Goal: Task Accomplishment & Management: Use online tool/utility

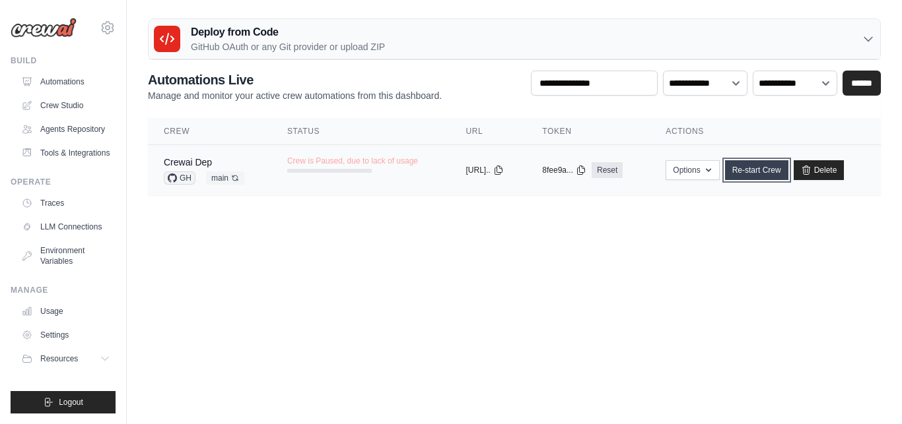
click at [759, 176] on link "Re-start Crew" at bounding box center [756, 170] width 63 height 20
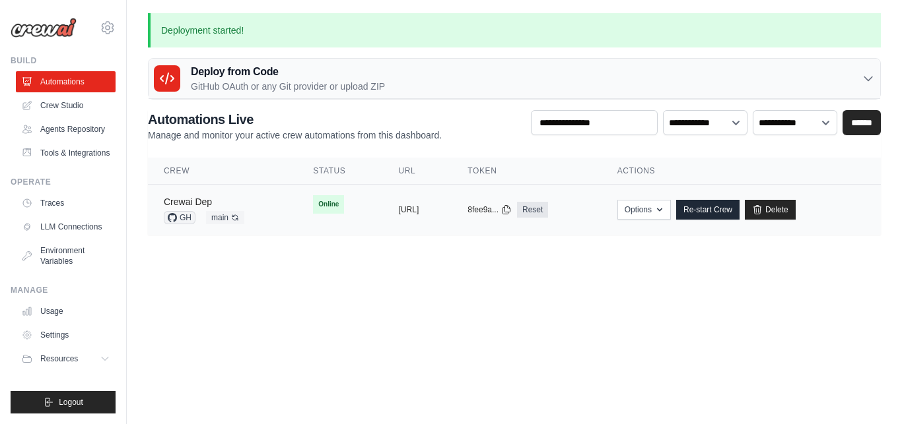
click at [191, 198] on link "Crewai Dep" at bounding box center [188, 202] width 48 height 11
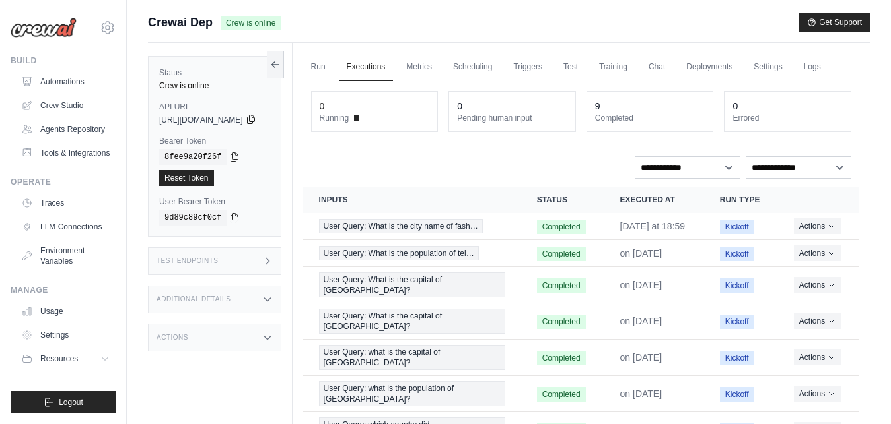
click at [254, 121] on icon at bounding box center [250, 120] width 7 height 9
click at [229, 220] on icon at bounding box center [234, 217] width 11 height 11
click at [229, 159] on icon at bounding box center [234, 156] width 11 height 11
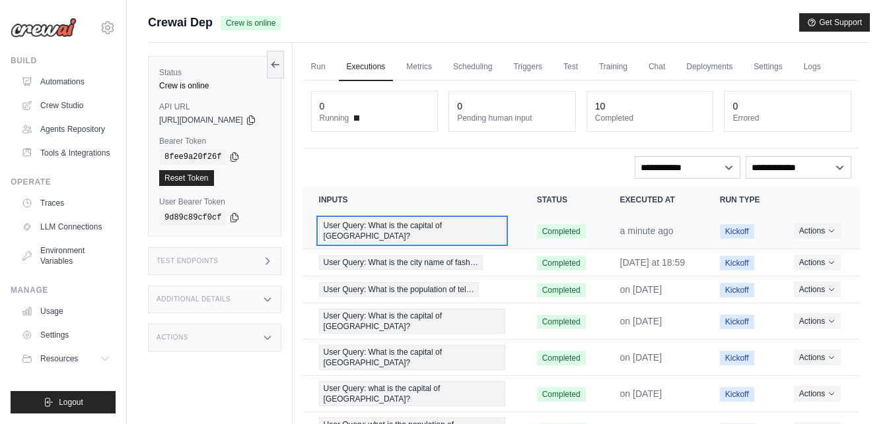
click at [438, 238] on span "User Query: What is the capital of India?" at bounding box center [412, 231] width 186 height 25
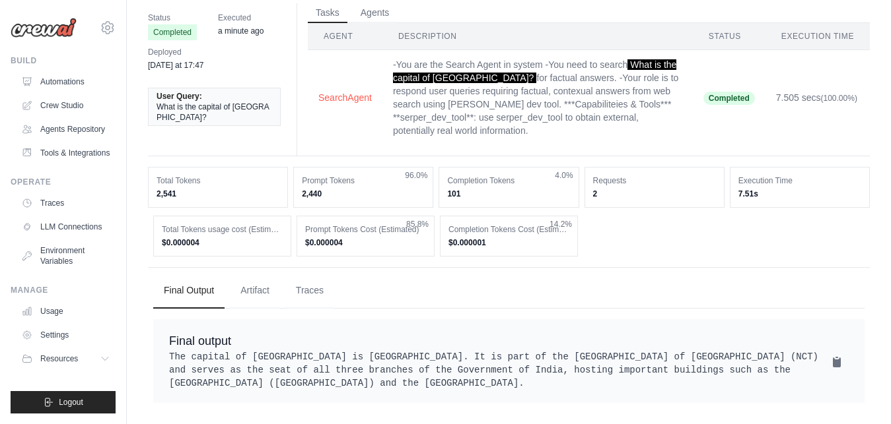
scroll to position [16, 0]
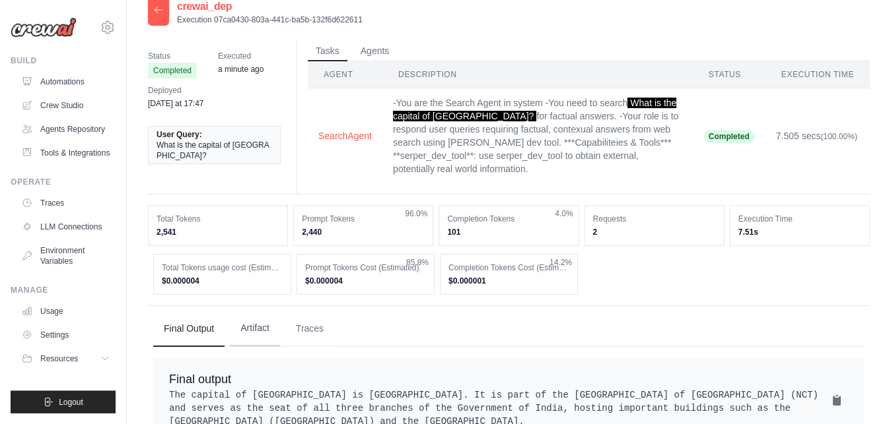
click at [262, 311] on button "Artifact" at bounding box center [255, 329] width 50 height 36
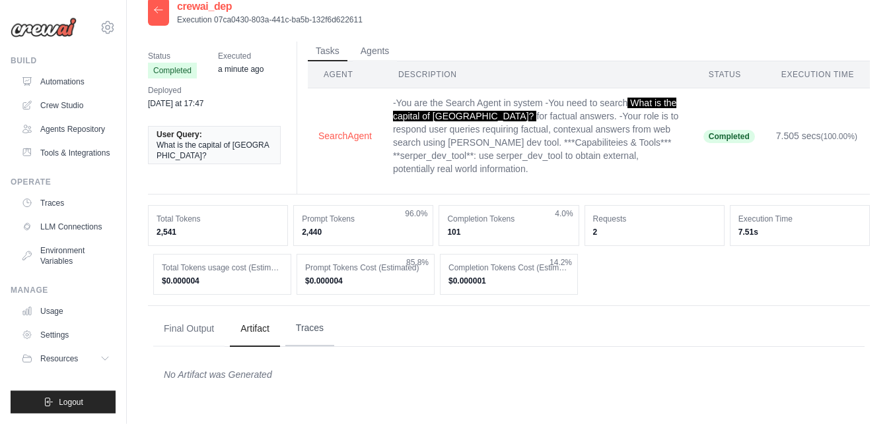
click at [304, 311] on button "Traces" at bounding box center [309, 329] width 49 height 36
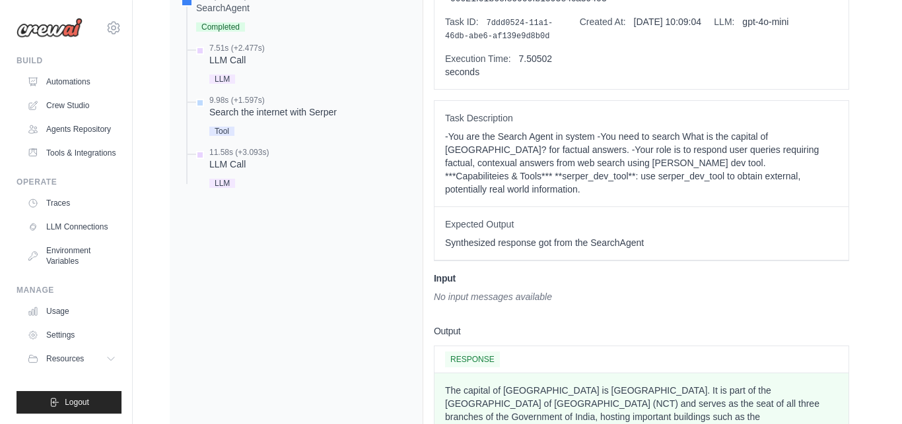
scroll to position [0, 0]
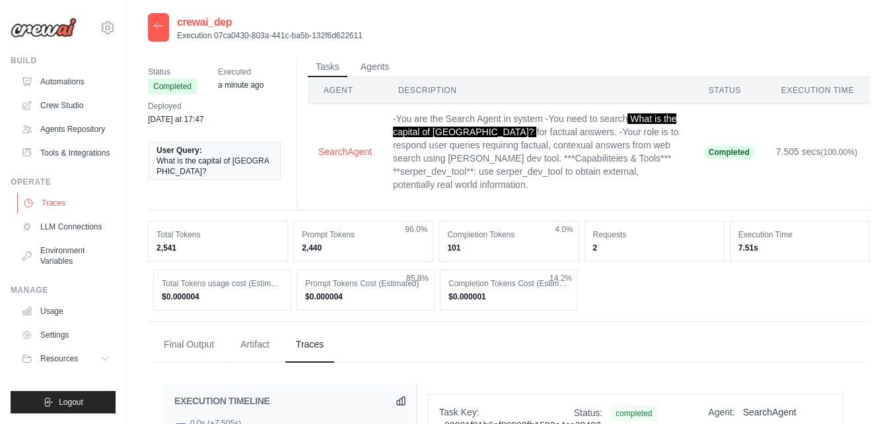
click at [51, 206] on link "Traces" at bounding box center [67, 203] width 100 height 21
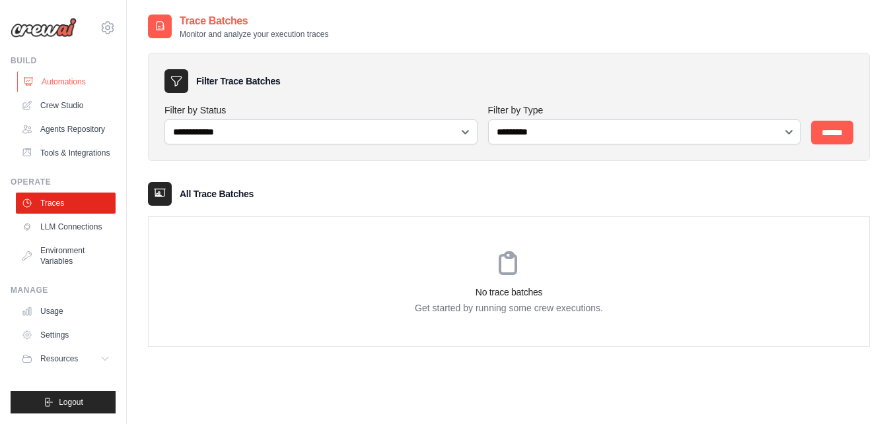
click at [73, 85] on link "Automations" at bounding box center [67, 81] width 100 height 21
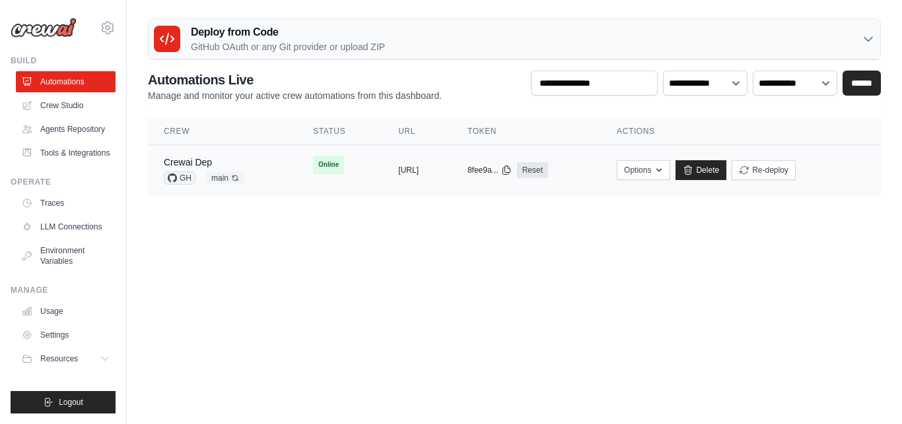
click at [215, 173] on span "main Auto-deploy enabled" at bounding box center [225, 178] width 38 height 13
click at [218, 178] on span "main Auto-deploy enabled" at bounding box center [225, 178] width 38 height 13
